Goal: Information Seeking & Learning: Find specific fact

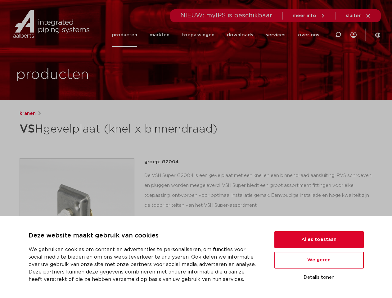
click at [196, 149] on div "kranen VSH gevelplaat (knel x binnendraad) groep: G2004 lees meer [PERSON_NAME]" at bounding box center [197, 239] width 364 height 258
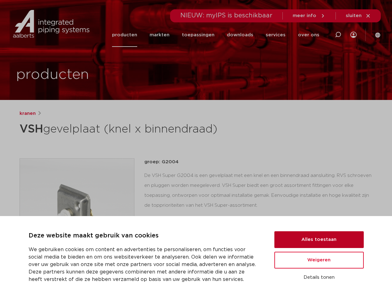
click at [319, 240] on button "Alles toestaan" at bounding box center [319, 239] width 89 height 17
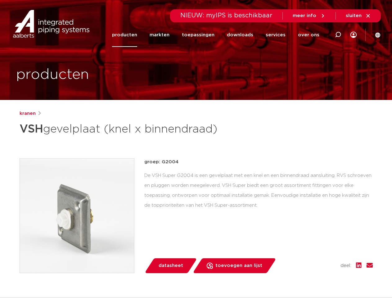
click at [319, 260] on div "datasheet toevoegen aan lijst opslaan in my IPS verwijder uit lijst deel:" at bounding box center [261, 265] width 224 height 15
click at [319, 278] on div "kranen VSH gevelplaat (knel x binnendraad) groep: G2004 lees meer [PERSON_NAME]" at bounding box center [197, 239] width 364 height 258
click at [219, 35] on li "toepassingen" at bounding box center [198, 35] width 45 height 24
click at [338, 35] on icon at bounding box center [338, 34] width 7 height 7
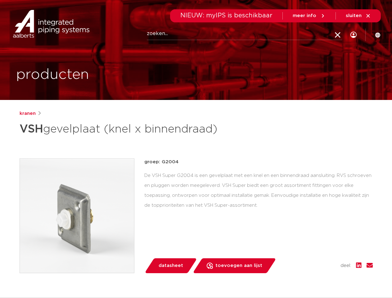
click at [359, 16] on span "sluiten" at bounding box center [354, 15] width 16 height 5
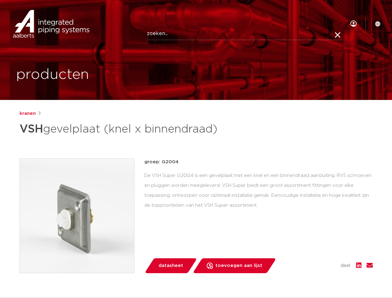
click at [77, 216] on img at bounding box center [77, 216] width 114 height 114
